Goal: Entertainment & Leisure: Browse casually

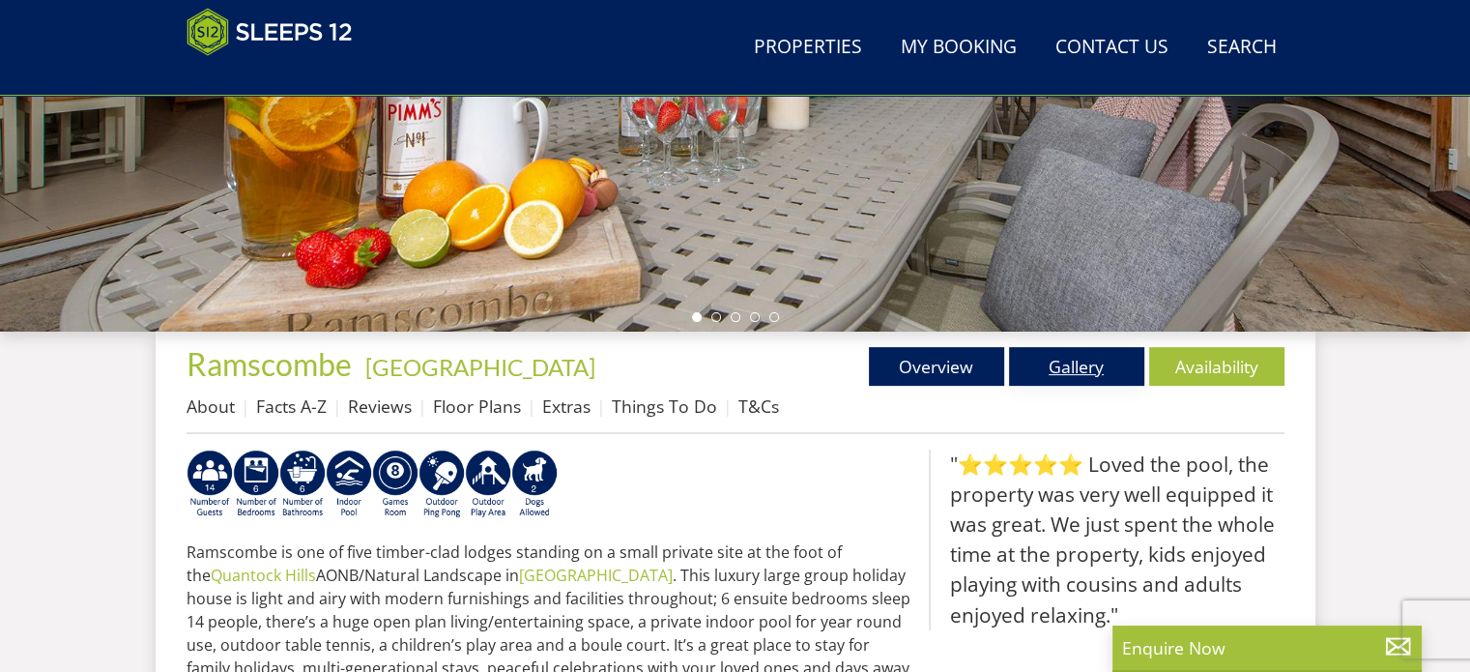
click at [1068, 369] on link "Gallery" at bounding box center [1076, 366] width 135 height 39
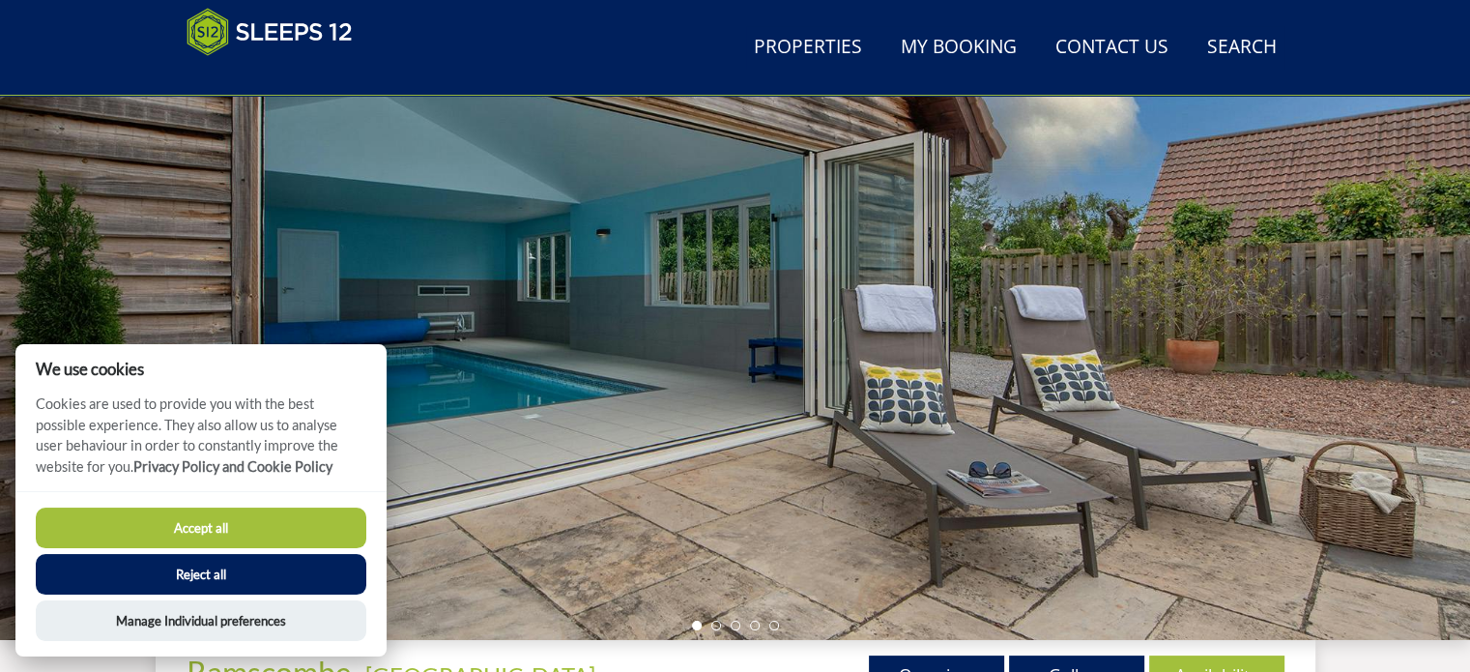
scroll to position [193, 0]
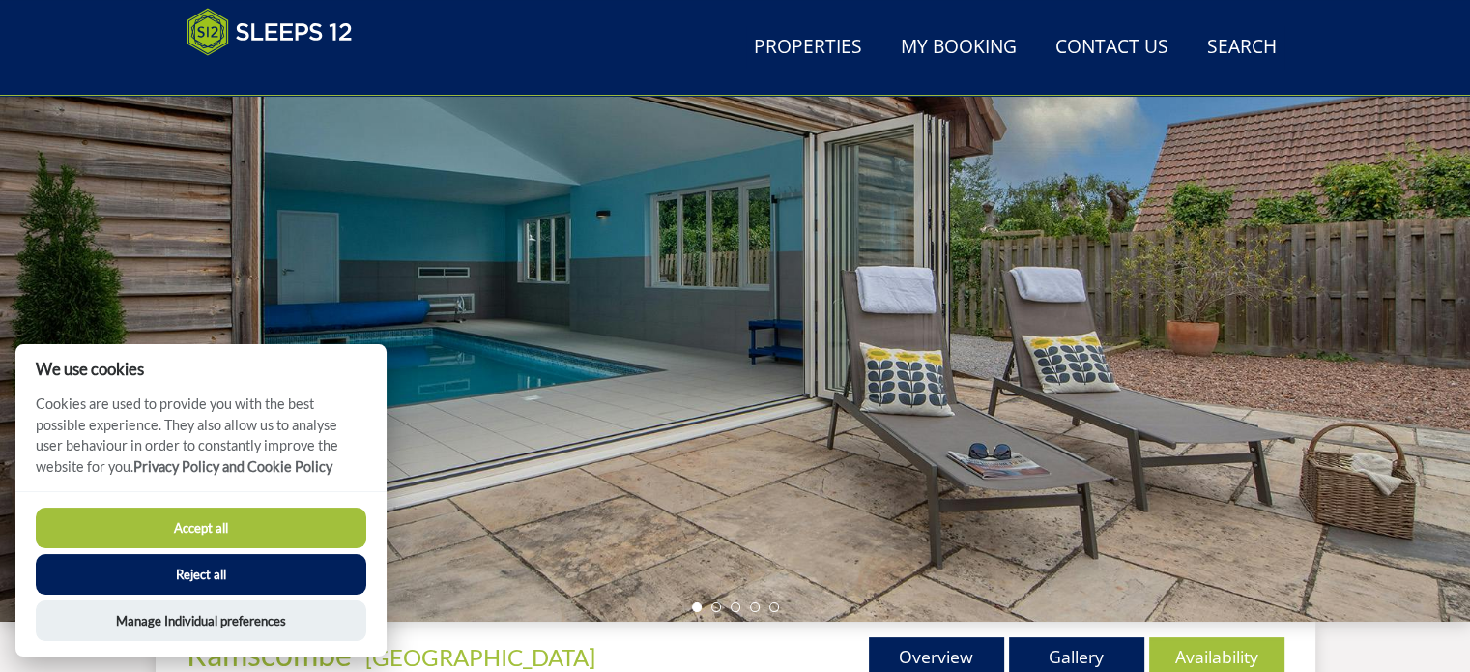
click at [218, 524] on button "Accept all" at bounding box center [201, 527] width 330 height 41
checkbox input "true"
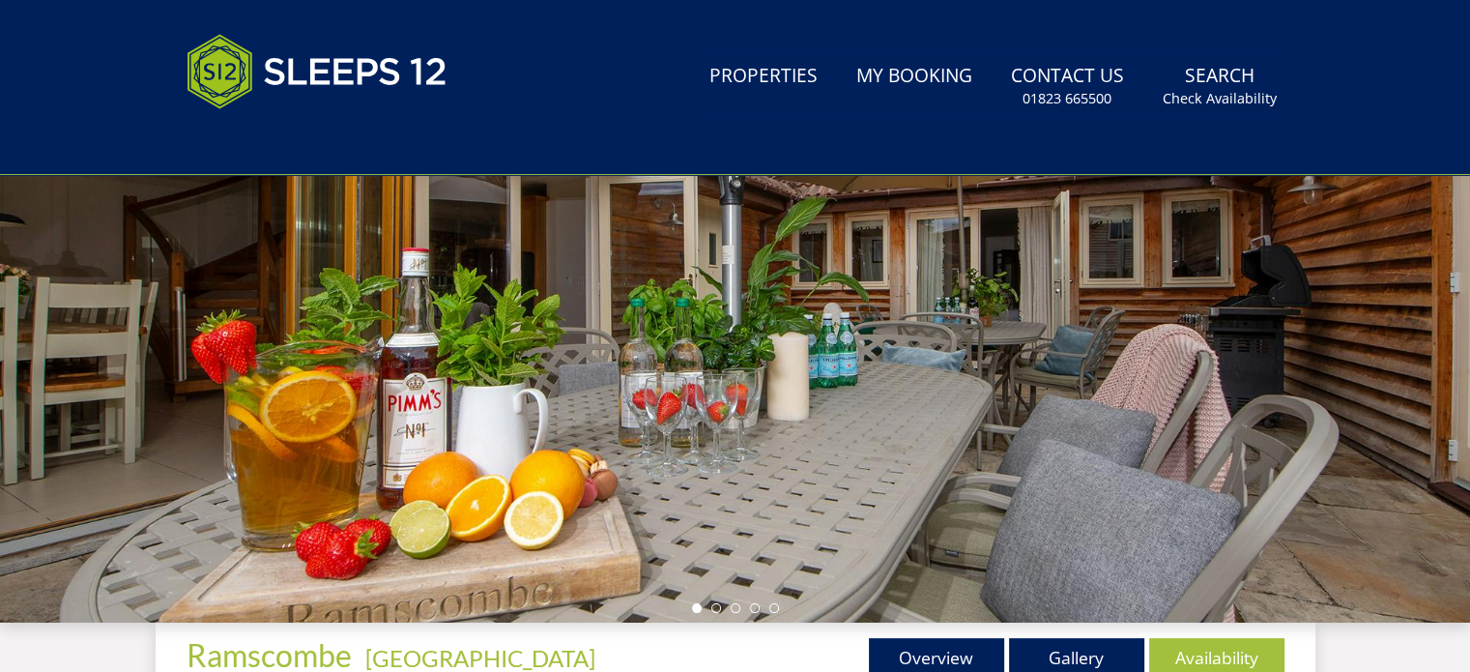
scroll to position [290, 0]
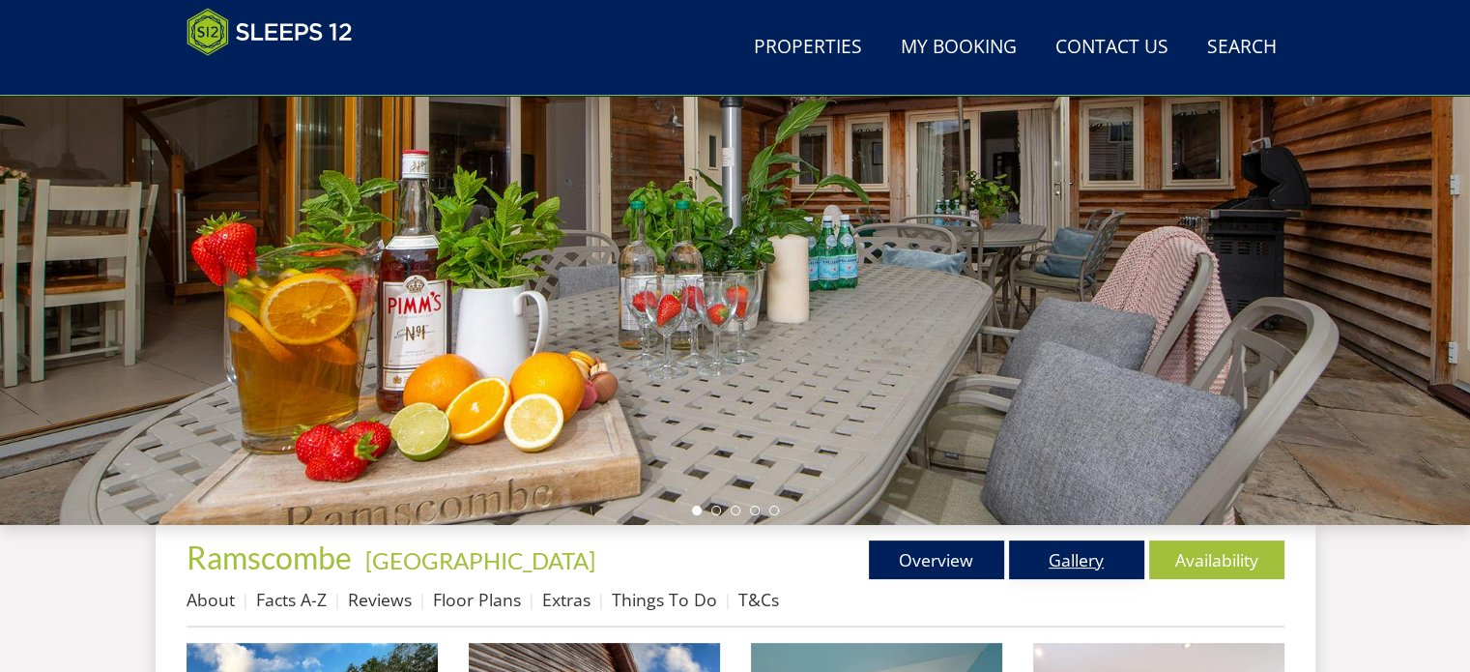
click at [1066, 563] on link "Gallery" at bounding box center [1076, 559] width 135 height 39
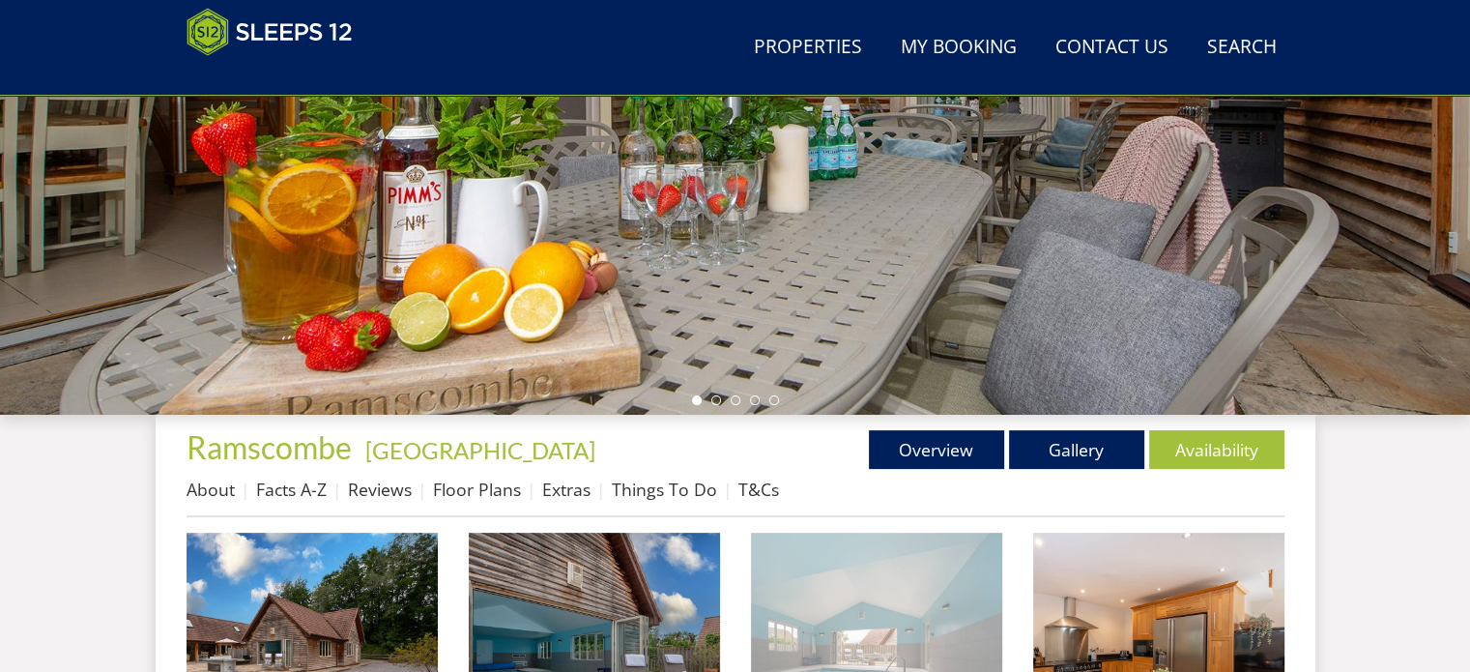
scroll to position [676, 0]
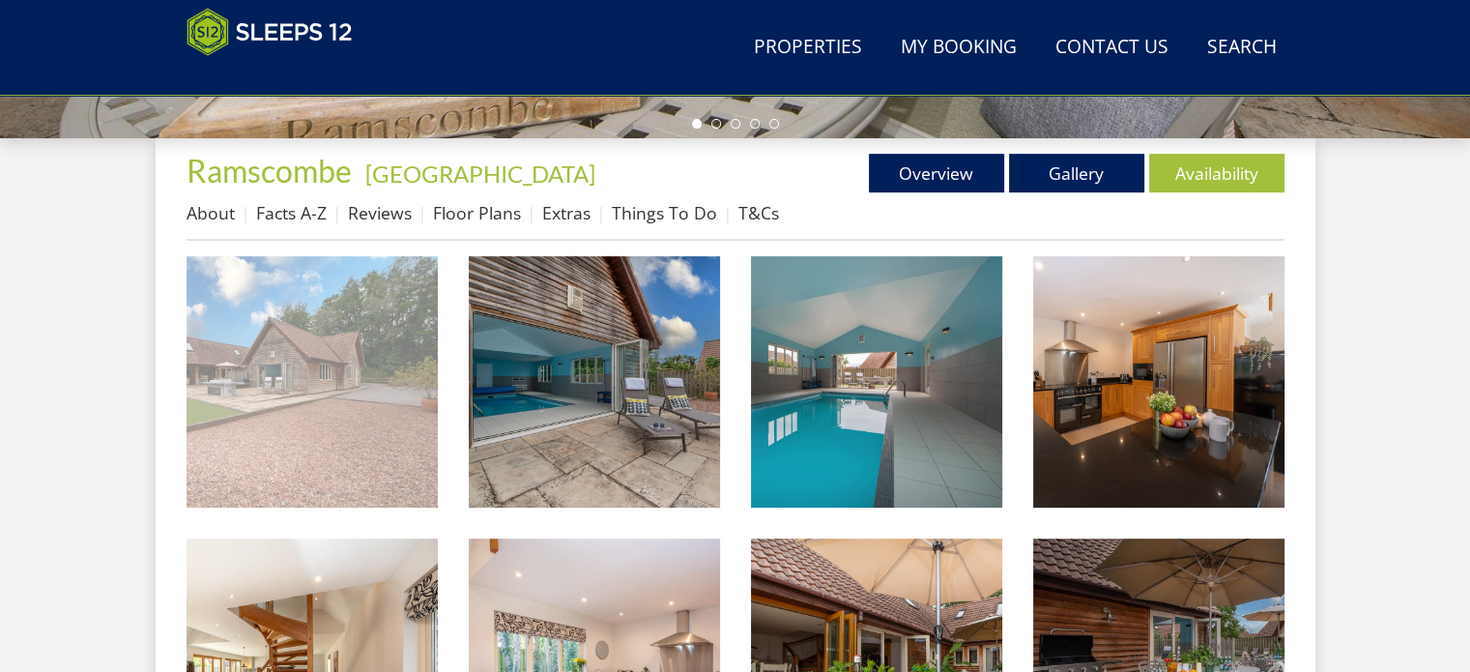
click at [276, 386] on img at bounding box center [311, 381] width 251 height 251
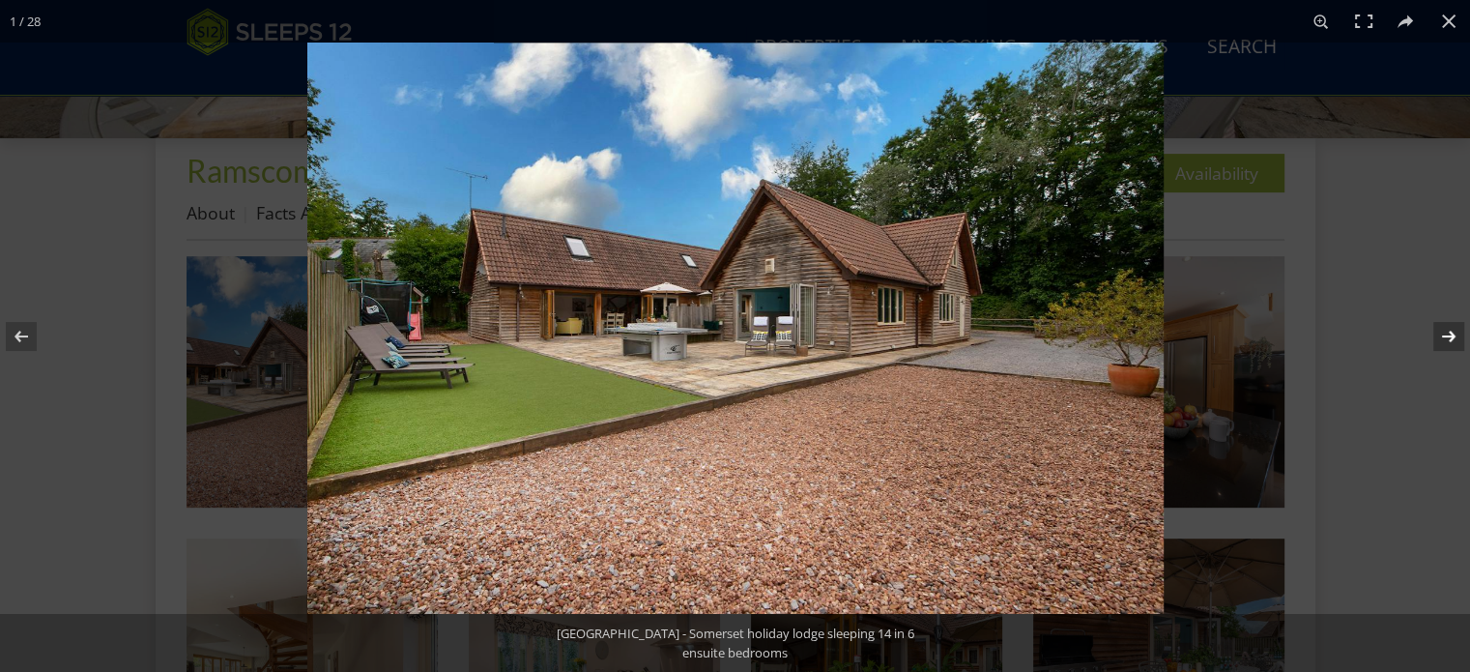
click at [1444, 332] on button at bounding box center [1436, 336] width 68 height 97
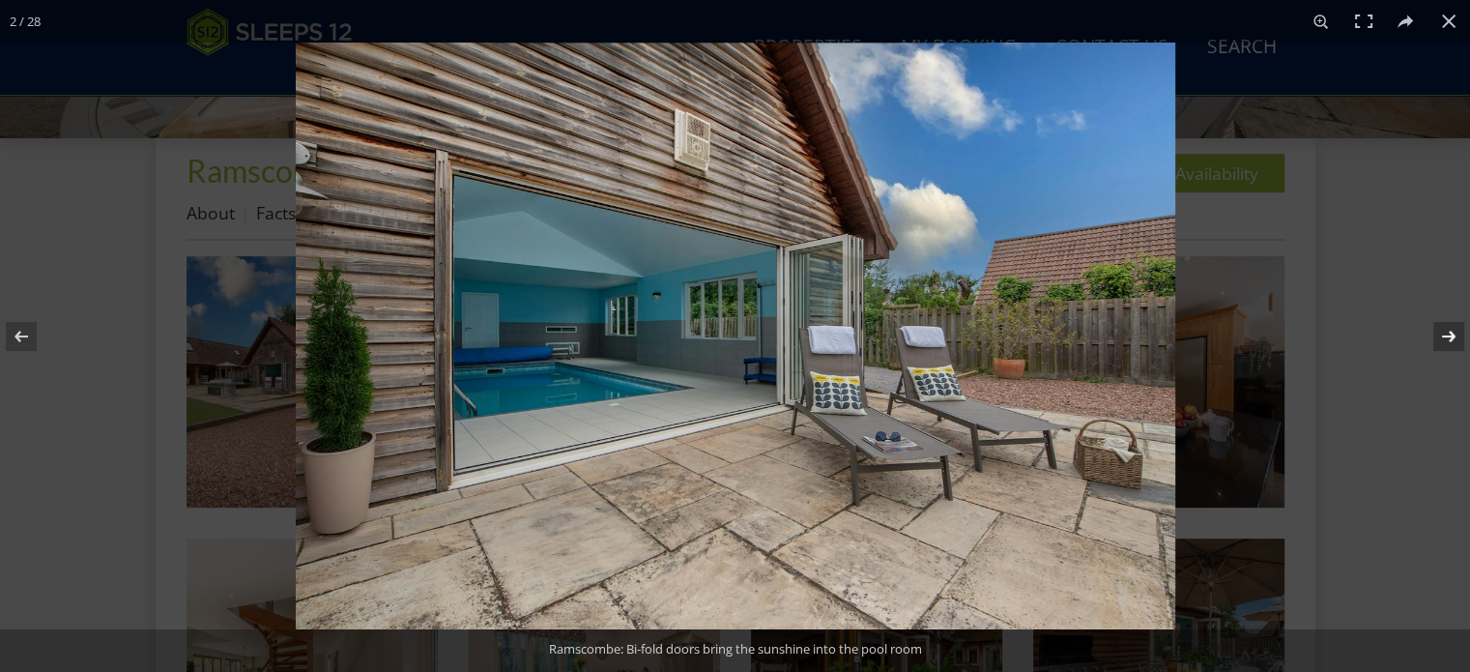
click at [1444, 332] on button at bounding box center [1436, 336] width 68 height 97
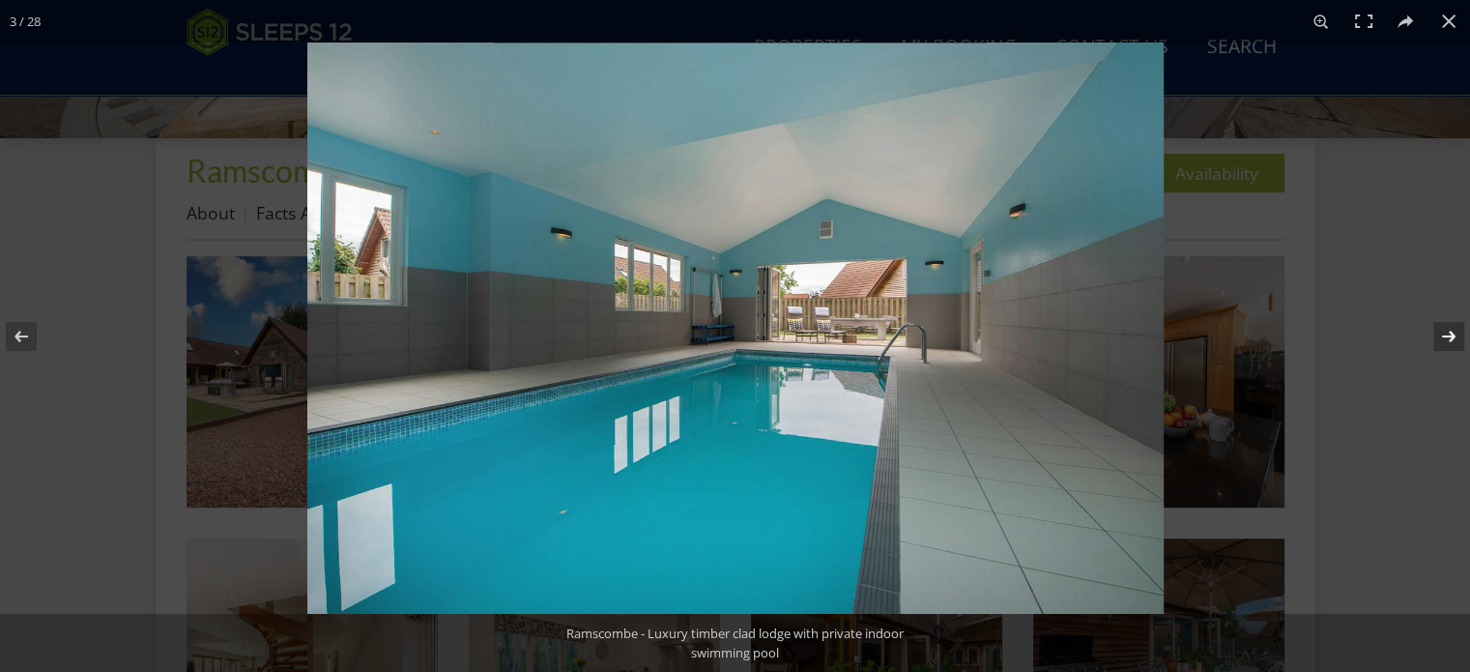
click at [1444, 332] on button at bounding box center [1436, 336] width 68 height 97
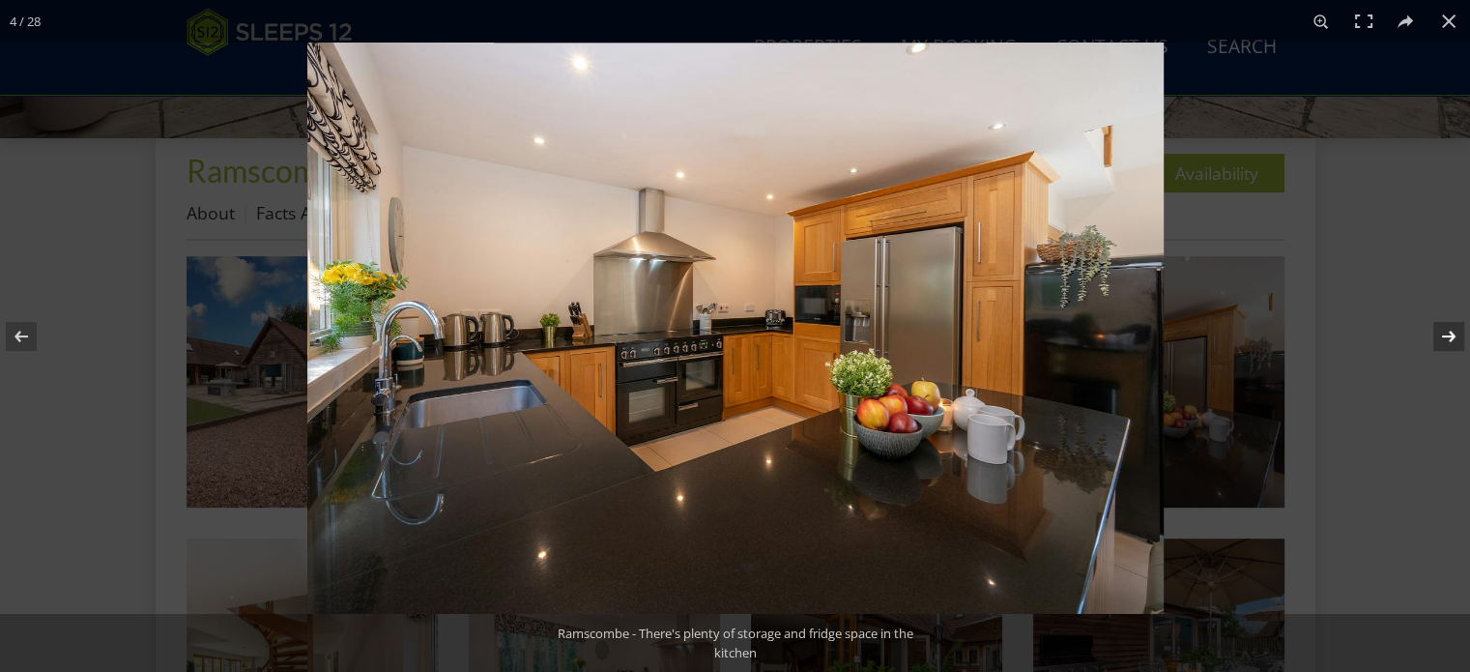
click at [1444, 332] on button at bounding box center [1436, 336] width 68 height 97
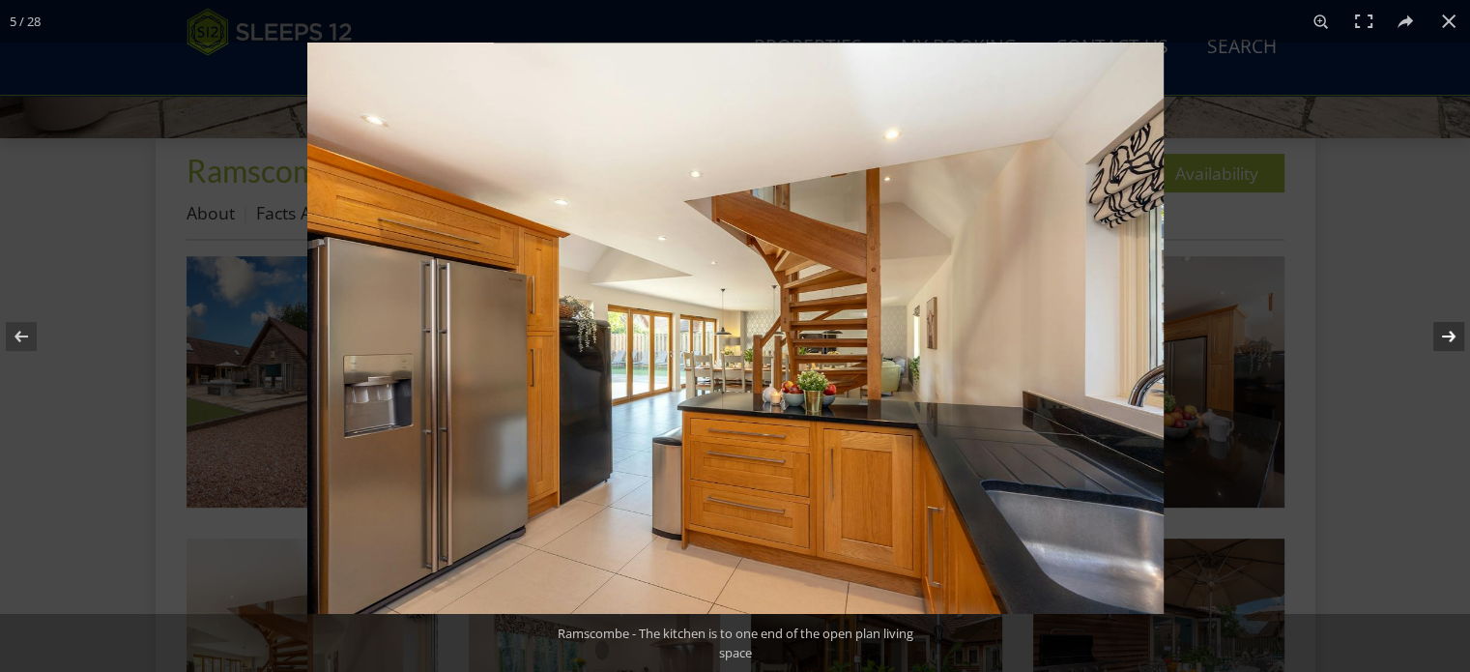
click at [1444, 332] on button at bounding box center [1436, 336] width 68 height 97
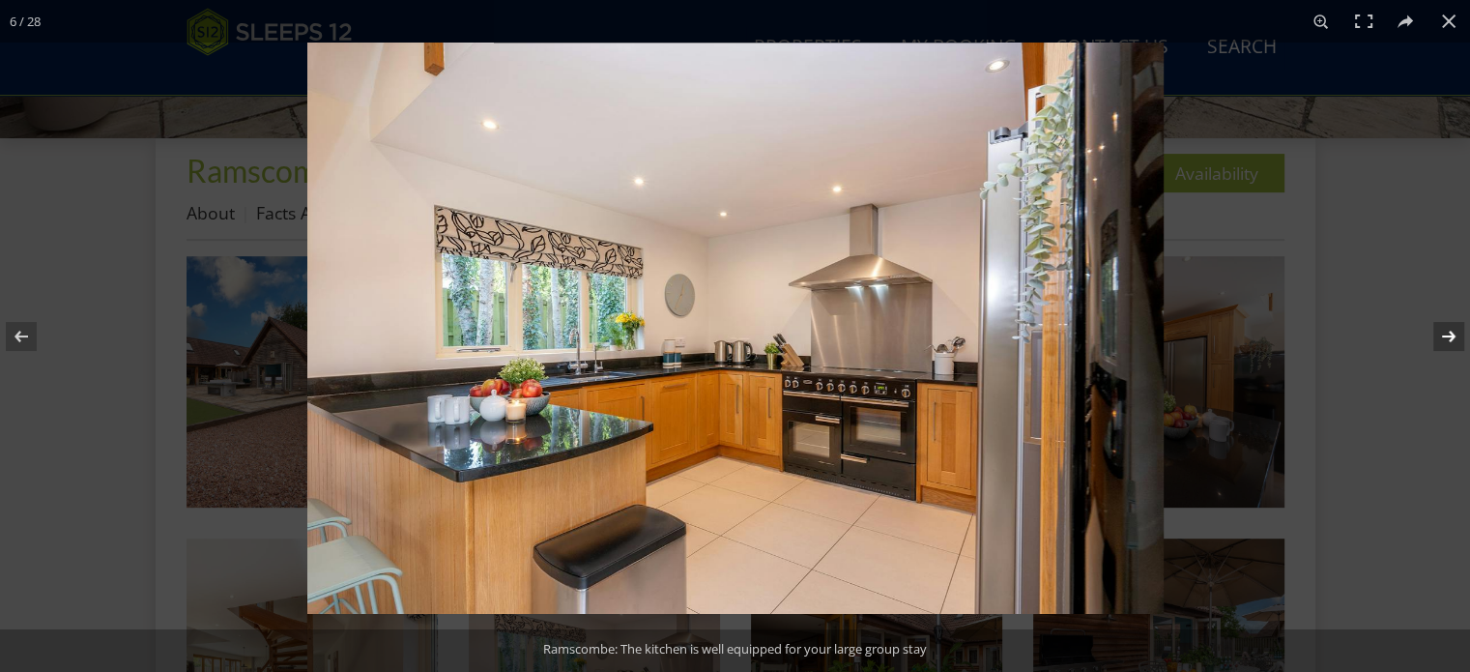
click at [1444, 332] on button at bounding box center [1436, 336] width 68 height 97
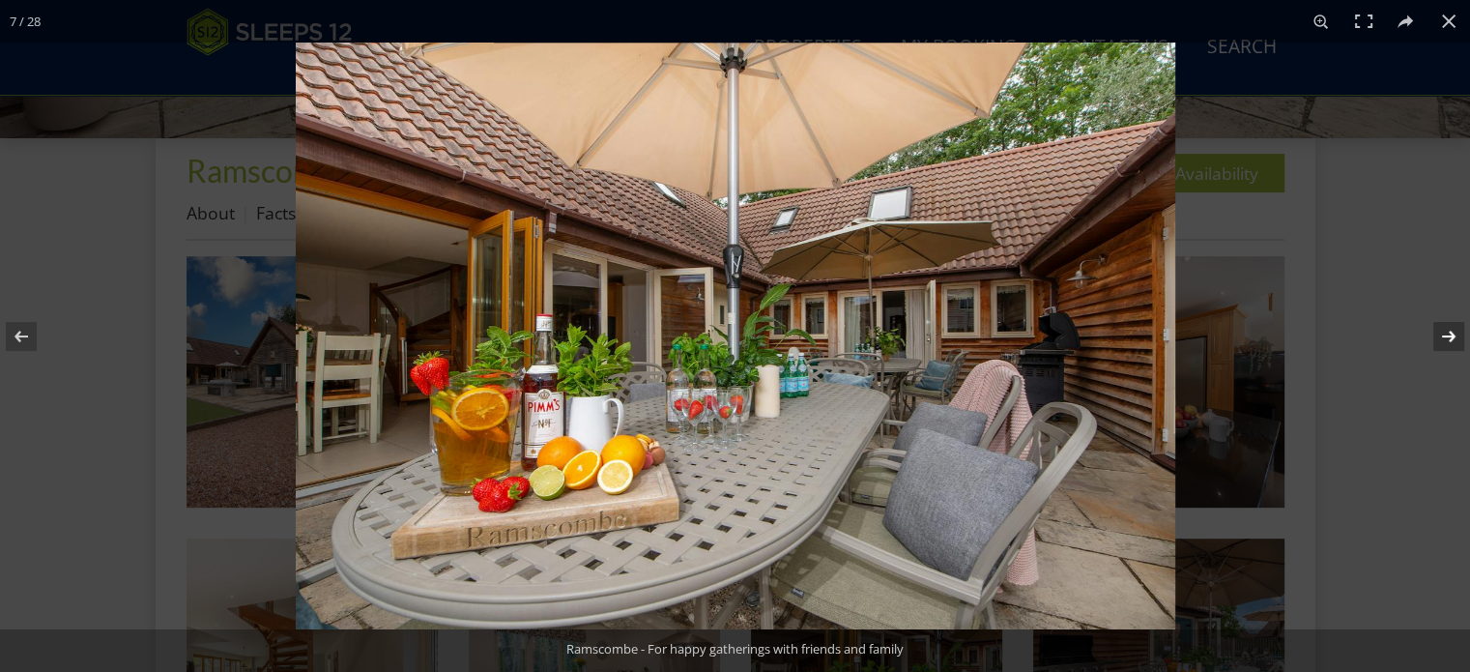
click at [1444, 332] on button at bounding box center [1436, 336] width 68 height 97
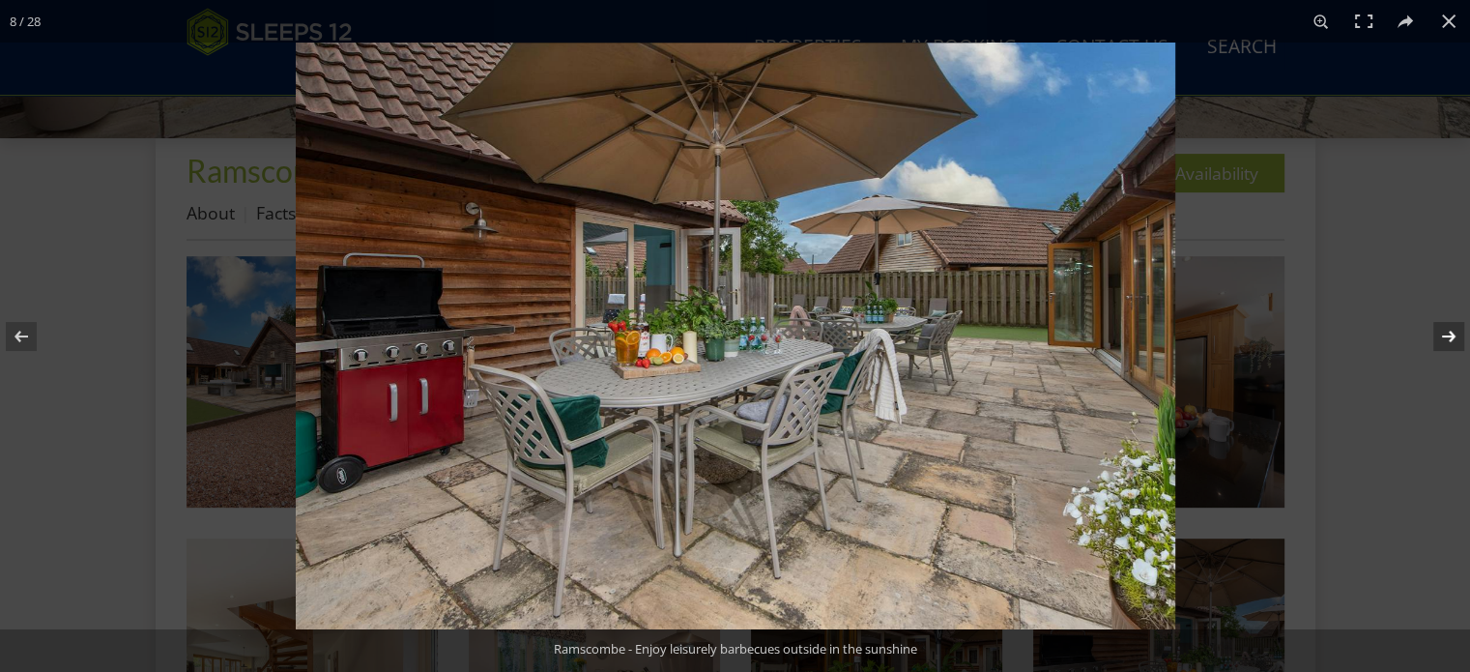
click at [1444, 332] on button at bounding box center [1436, 336] width 68 height 97
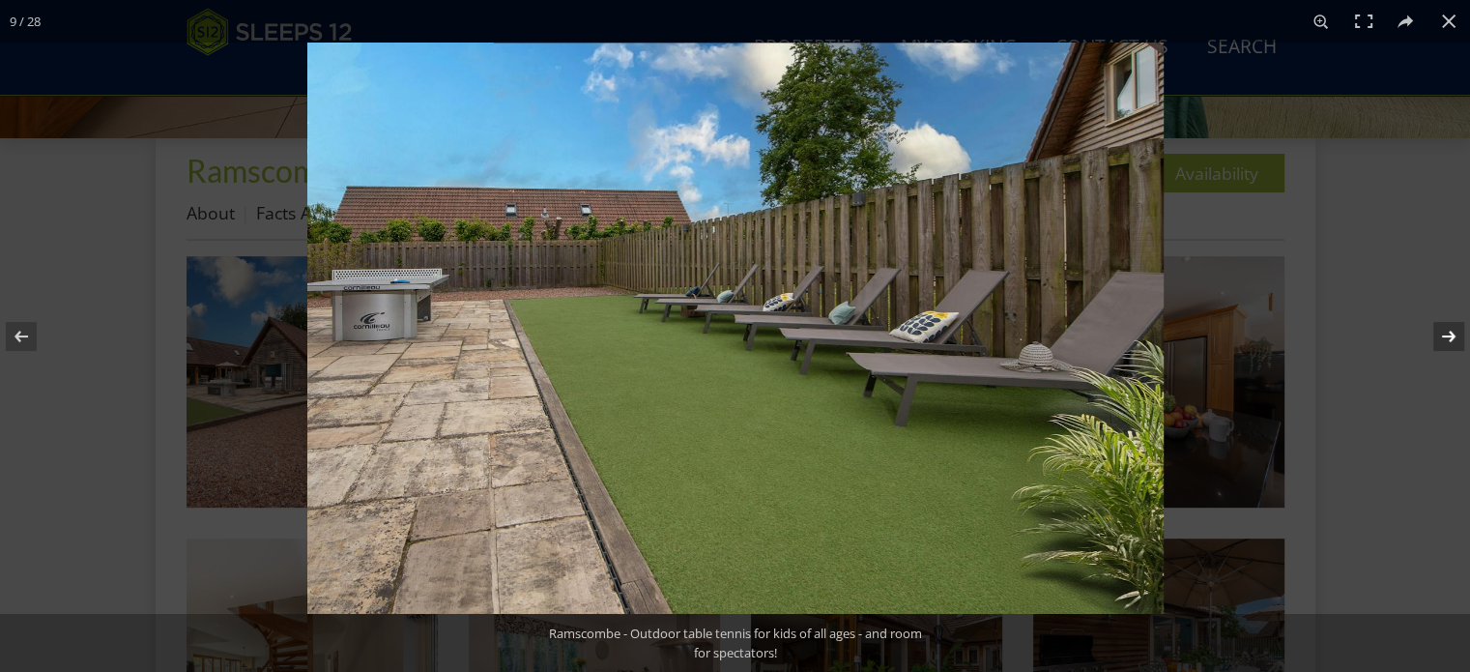
click at [1444, 332] on button at bounding box center [1436, 336] width 68 height 97
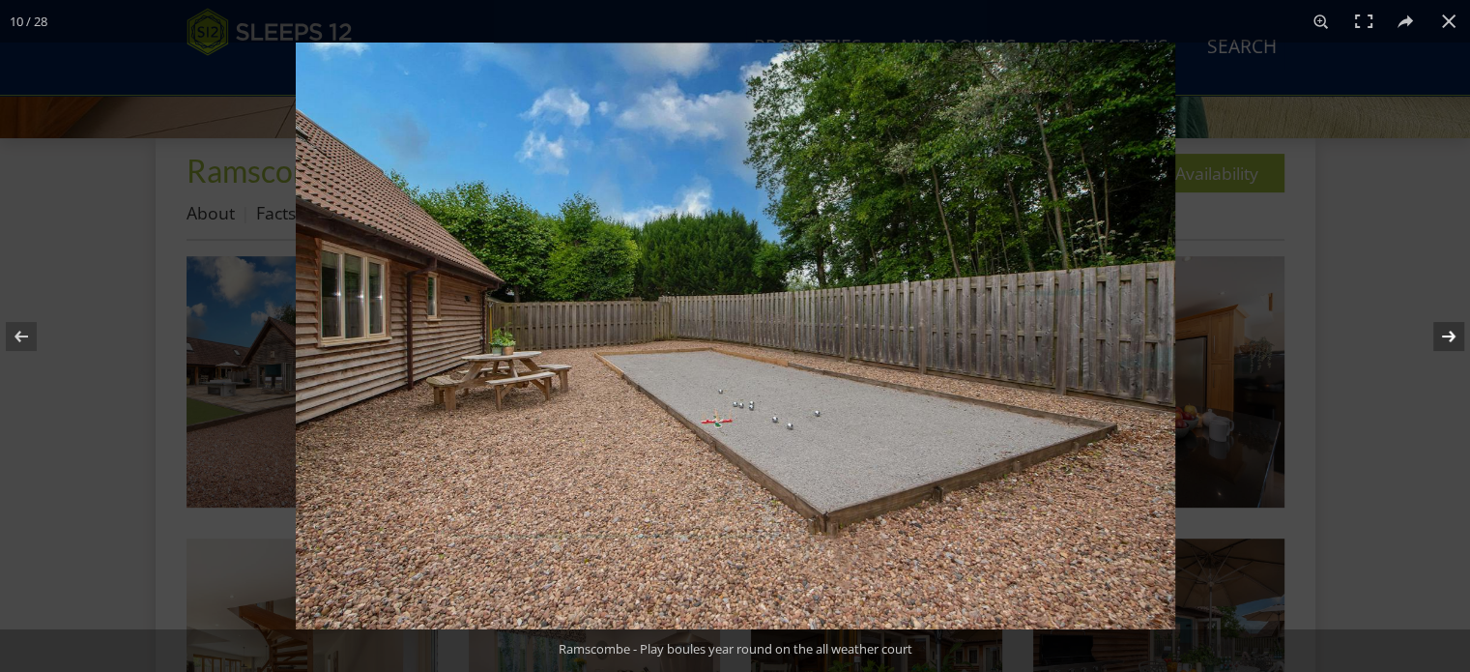
click at [1442, 330] on button at bounding box center [1436, 336] width 68 height 97
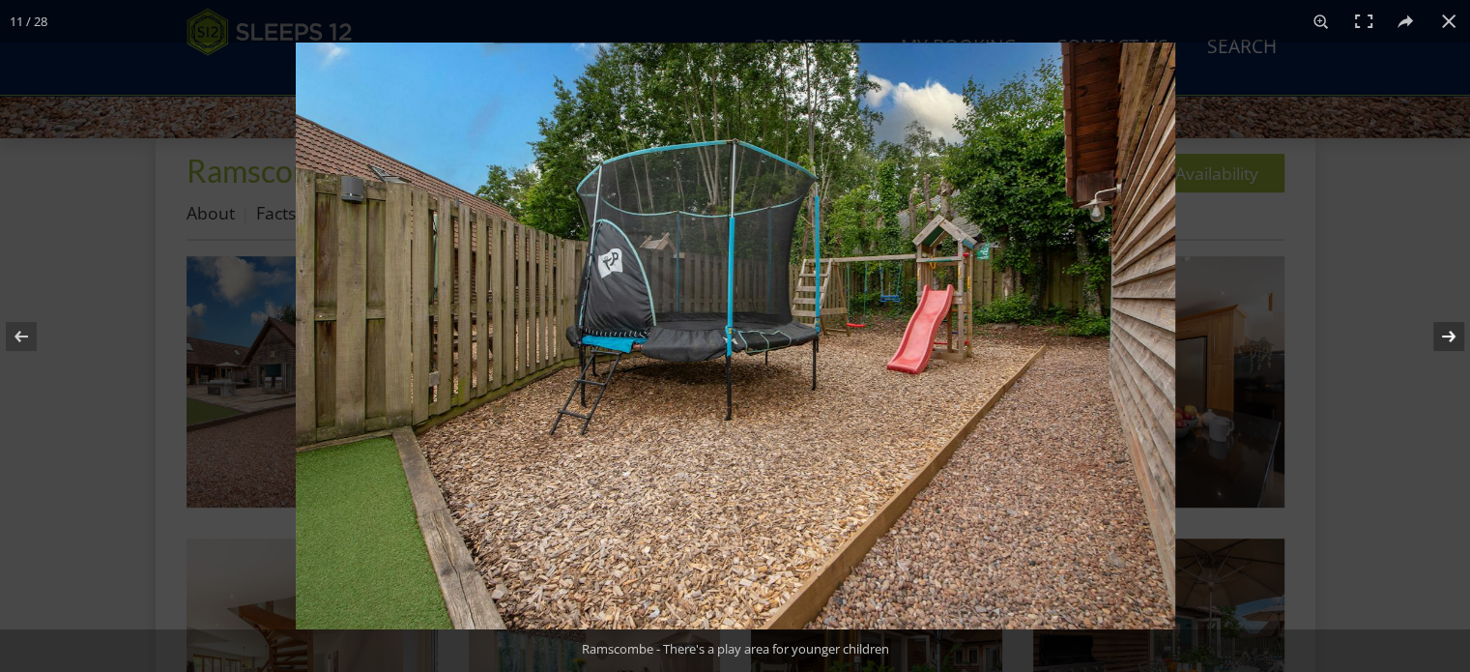
click at [1442, 330] on button at bounding box center [1436, 336] width 68 height 97
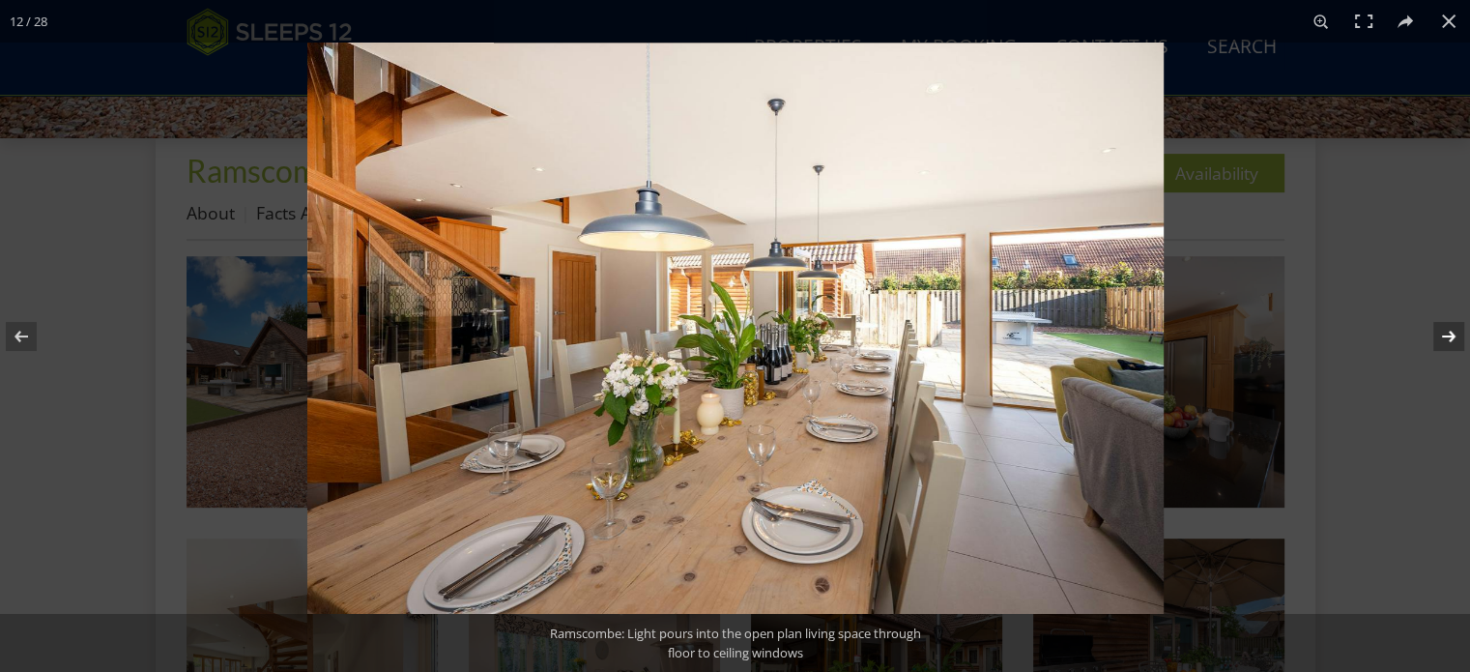
click at [1442, 330] on button at bounding box center [1436, 336] width 68 height 97
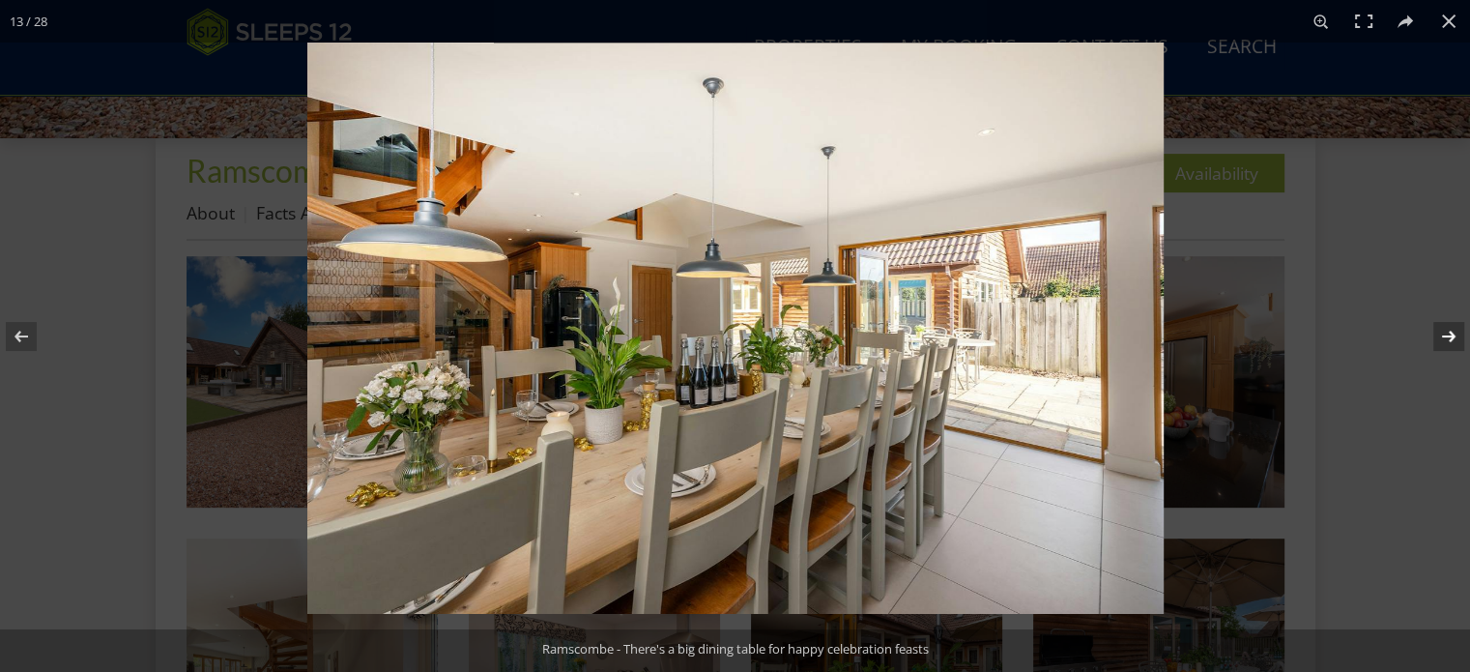
click at [1442, 330] on button at bounding box center [1436, 336] width 68 height 97
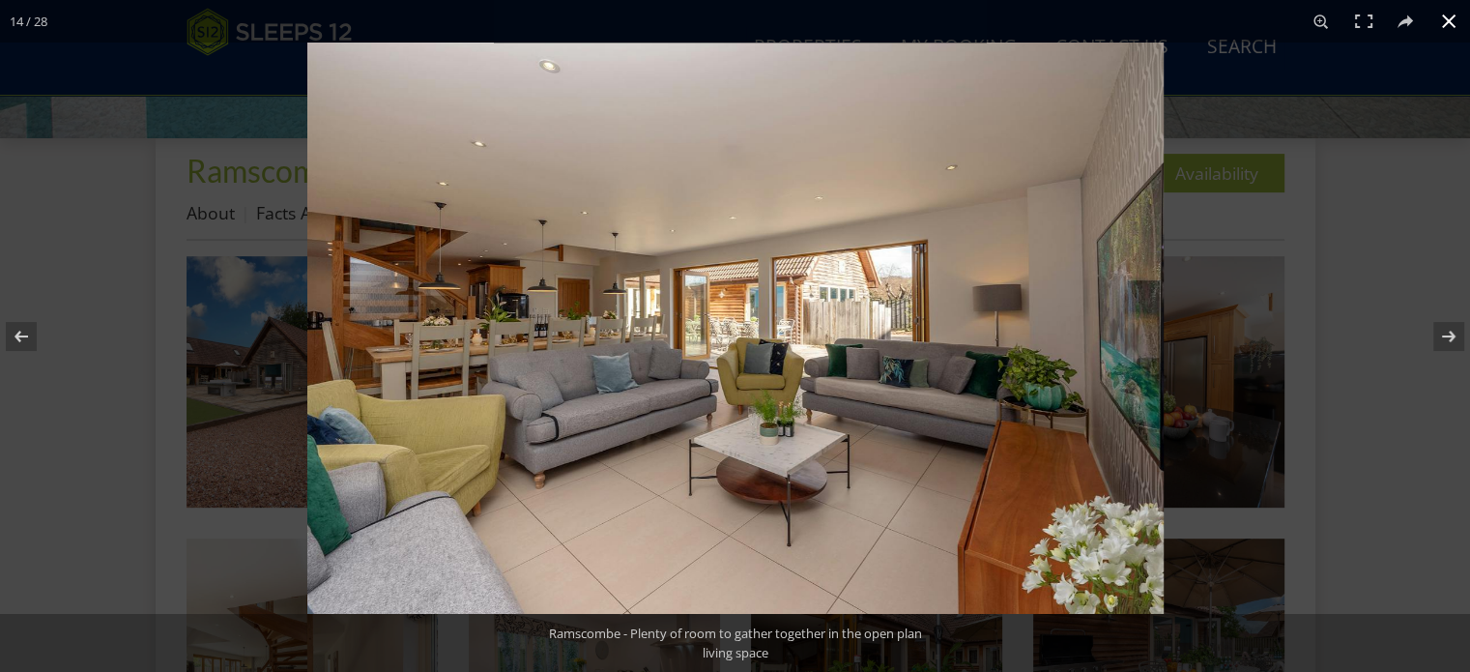
click at [1449, 15] on button at bounding box center [1448, 21] width 43 height 43
